Goal: Task Accomplishment & Management: Manage account settings

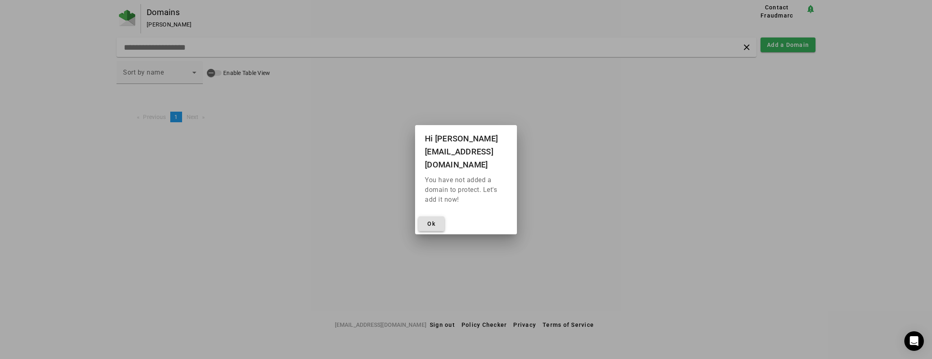
click at [433, 220] on span "Ok" at bounding box center [431, 223] width 8 height 7
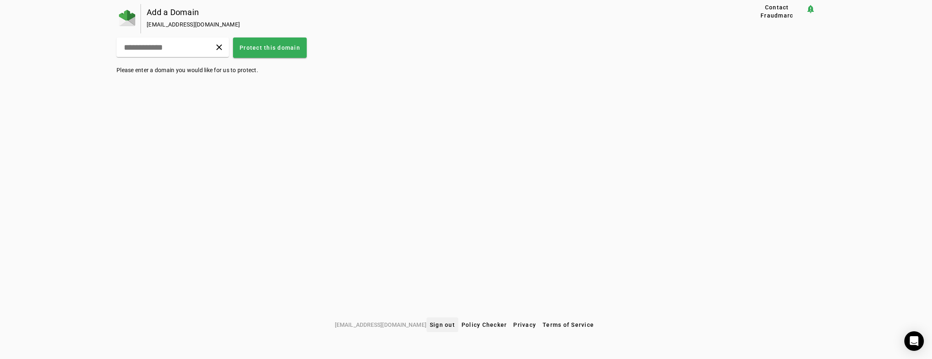
click at [436, 323] on span "Sign out" at bounding box center [442, 324] width 25 height 7
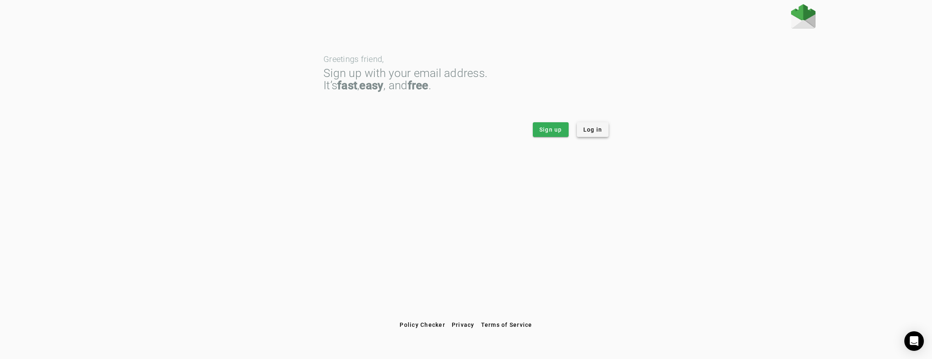
click at [596, 132] on span "Log in" at bounding box center [592, 129] width 19 height 8
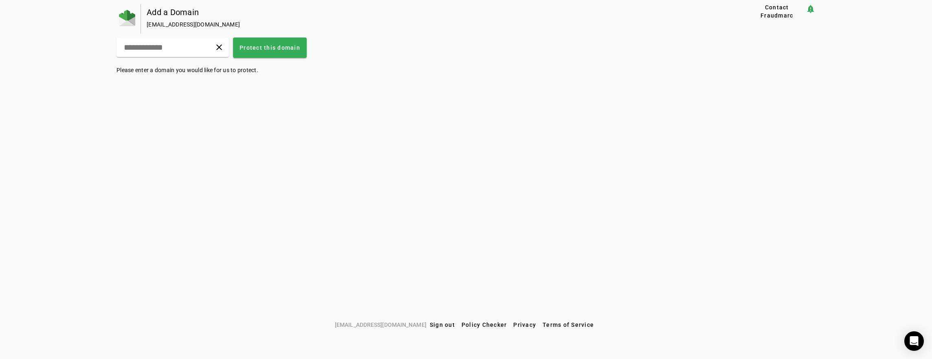
click at [195, 22] on div "[EMAIL_ADDRESS][DOMAIN_NAME]" at bounding box center [434, 24] width 575 height 8
click at [437, 323] on span "Sign out" at bounding box center [442, 324] width 25 height 7
